Goal: Task Accomplishment & Management: Manage account settings

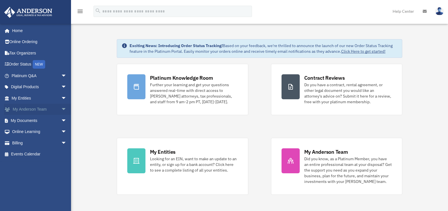
click at [39, 105] on link "My [PERSON_NAME] Team arrow_drop_down" at bounding box center [39, 109] width 71 height 11
click at [35, 121] on link "My Documents arrow_drop_down" at bounding box center [39, 120] width 71 height 11
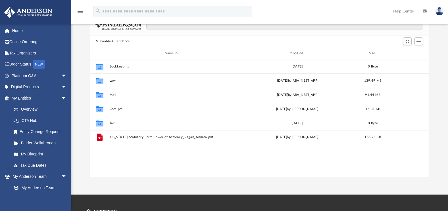
scroll to position [57, 0]
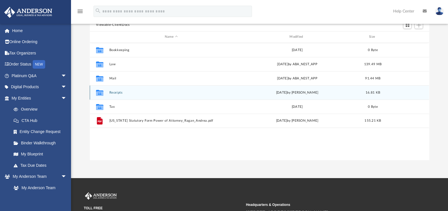
click at [117, 94] on button "Receipts" at bounding box center [171, 93] width 124 height 4
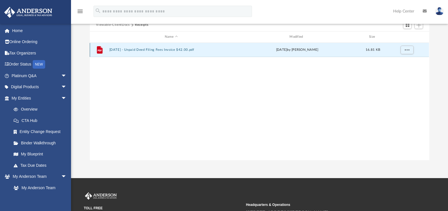
click at [159, 50] on button "2024-04-23 - Unpaid Deed Filing Fees Invoice $42.00.pdf" at bounding box center [171, 50] width 124 height 4
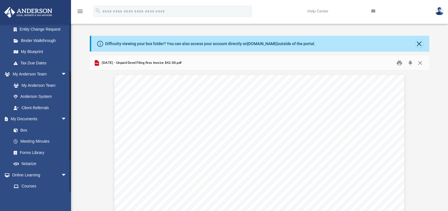
scroll to position [114, 0]
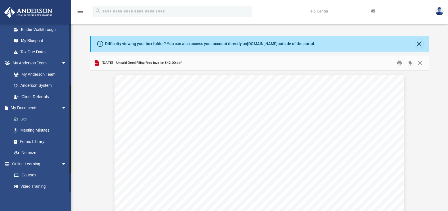
click at [28, 118] on link "Box" at bounding box center [41, 119] width 67 height 11
click at [31, 151] on link "Notarize" at bounding box center [41, 153] width 67 height 11
click at [31, 141] on link "Forms Library" at bounding box center [41, 141] width 67 height 11
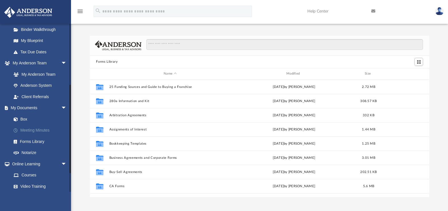
scroll to position [125, 335]
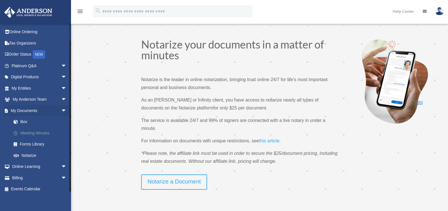
scroll to position [14, 0]
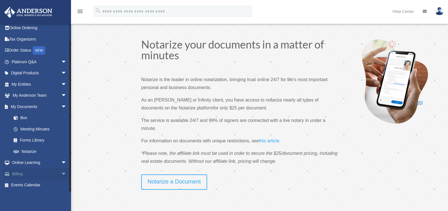
click at [33, 173] on link "Billing arrow_drop_down" at bounding box center [39, 174] width 71 height 11
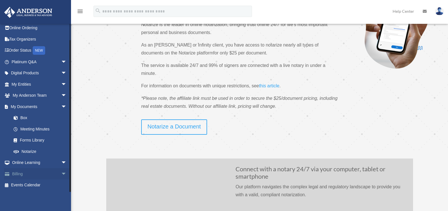
scroll to position [57, 0]
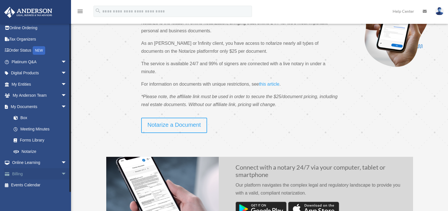
click at [61, 173] on span "arrow_drop_down" at bounding box center [66, 175] width 11 height 12
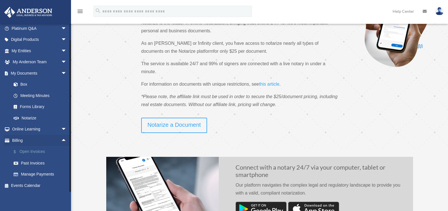
scroll to position [48, 0]
click at [34, 152] on link "$ Open Invoices" at bounding box center [41, 152] width 67 height 12
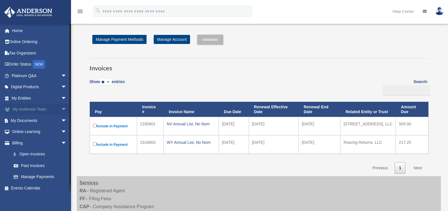
click at [61, 109] on span "arrow_drop_down" at bounding box center [66, 110] width 11 height 12
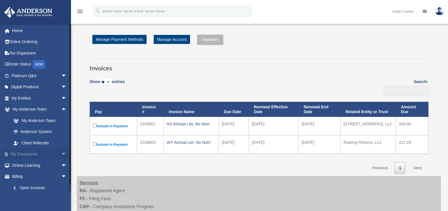
click at [61, 153] on span "arrow_drop_down" at bounding box center [66, 155] width 11 height 12
click at [20, 166] on span at bounding box center [19, 166] width 4 height 4
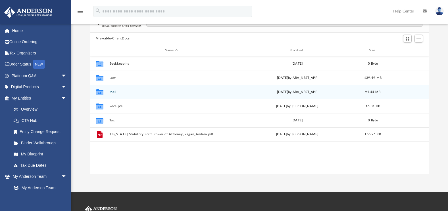
scroll to position [57, 0]
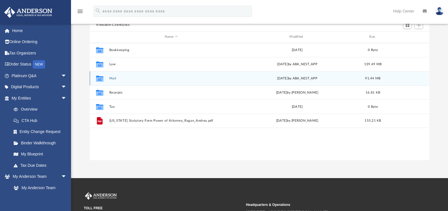
click at [113, 80] on button "Mail" at bounding box center [171, 79] width 124 height 4
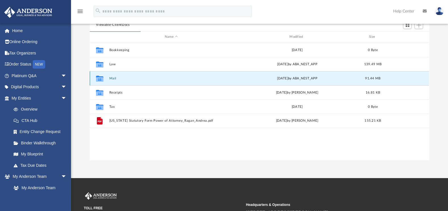
click at [113, 79] on button "Mail" at bounding box center [171, 79] width 124 height 4
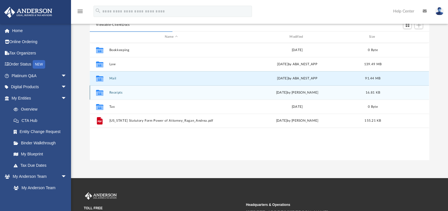
click at [291, 93] on div "[DATE] by [PERSON_NAME]" at bounding box center [298, 92] width 124 height 5
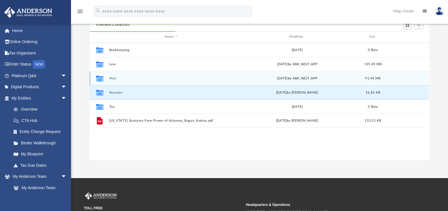
click at [105, 79] on div "Collaborated Folder" at bounding box center [100, 78] width 14 height 9
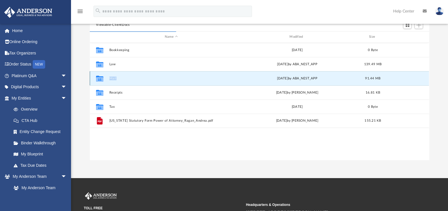
click at [105, 79] on div "Collaborated Folder" at bounding box center [100, 78] width 14 height 9
drag, startPoint x: 105, startPoint y: 79, endPoint x: 99, endPoint y: 79, distance: 6.0
click at [99, 79] on icon "grid" at bounding box center [99, 79] width 7 height 5
click at [293, 77] on div "[DATE] by ABA_NEST_APP" at bounding box center [298, 78] width 124 height 5
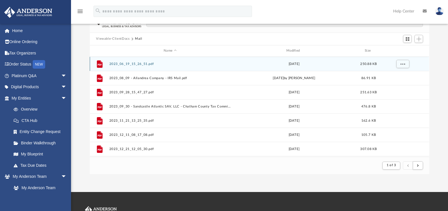
scroll to position [126, 0]
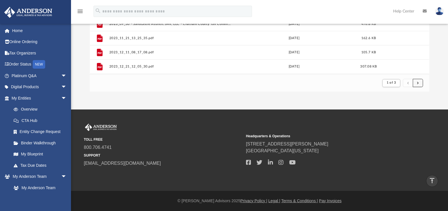
click at [421, 82] on button "submit" at bounding box center [418, 83] width 10 height 8
click at [419, 83] on button "submit" at bounding box center [418, 83] width 10 height 8
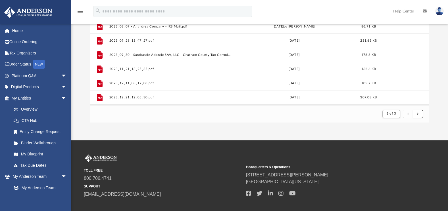
scroll to position [95, 0]
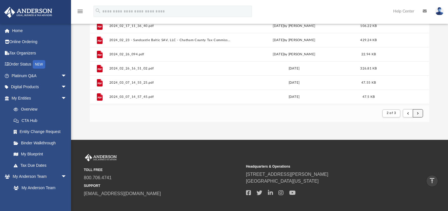
click at [418, 111] on button "submit" at bounding box center [418, 113] width 10 height 8
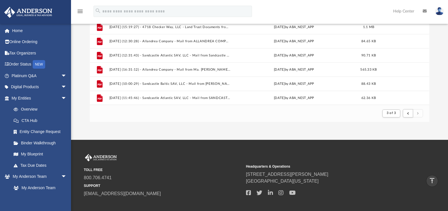
scroll to position [184, 0]
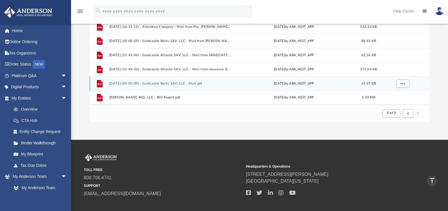
click at [180, 84] on button "[DATE] (09:05:00) - Sandcastle Baltic SAV, LLC - Mail.pdf" at bounding box center [170, 84] width 122 height 4
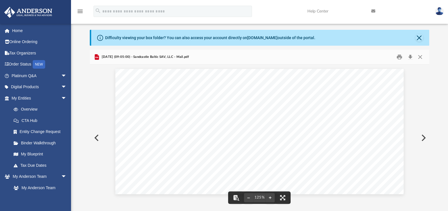
scroll to position [0, 0]
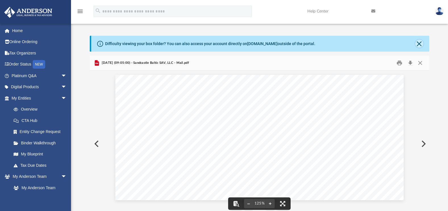
click at [420, 44] on button "Close" at bounding box center [420, 44] width 8 height 8
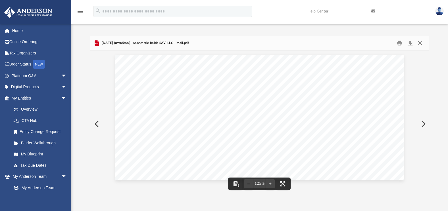
click at [421, 41] on button "Close" at bounding box center [420, 43] width 10 height 9
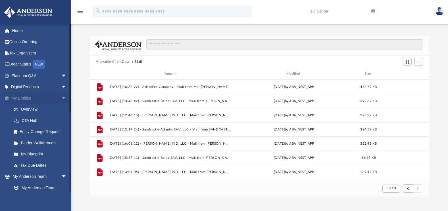
click at [61, 97] on span "arrow_drop_down" at bounding box center [66, 99] width 11 height 12
click at [61, 103] on span "arrow_drop_up" at bounding box center [66, 99] width 11 height 12
click at [61, 99] on span "arrow_drop_down" at bounding box center [66, 99] width 11 height 12
click at [61, 107] on span "arrow_drop_down" at bounding box center [66, 110] width 11 height 12
click at [61, 121] on span "arrow_drop_down" at bounding box center [66, 121] width 11 height 12
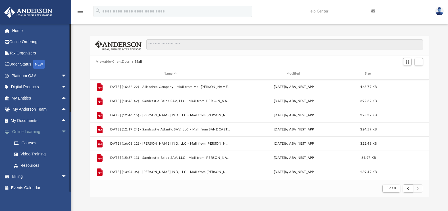
click at [62, 131] on span "arrow_drop_down" at bounding box center [66, 132] width 11 height 12
click at [61, 142] on span "arrow_drop_down" at bounding box center [66, 144] width 11 height 12
click at [61, 144] on span "arrow_drop_up" at bounding box center [66, 144] width 11 height 12
